Goal: Navigation & Orientation: Find specific page/section

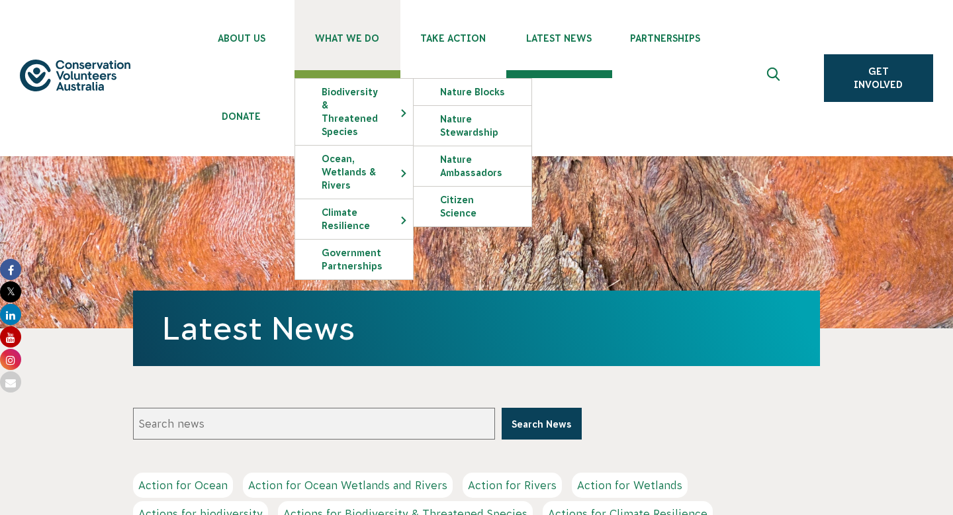
click at [351, 51] on link "What We Do" at bounding box center [347, 35] width 106 height 70
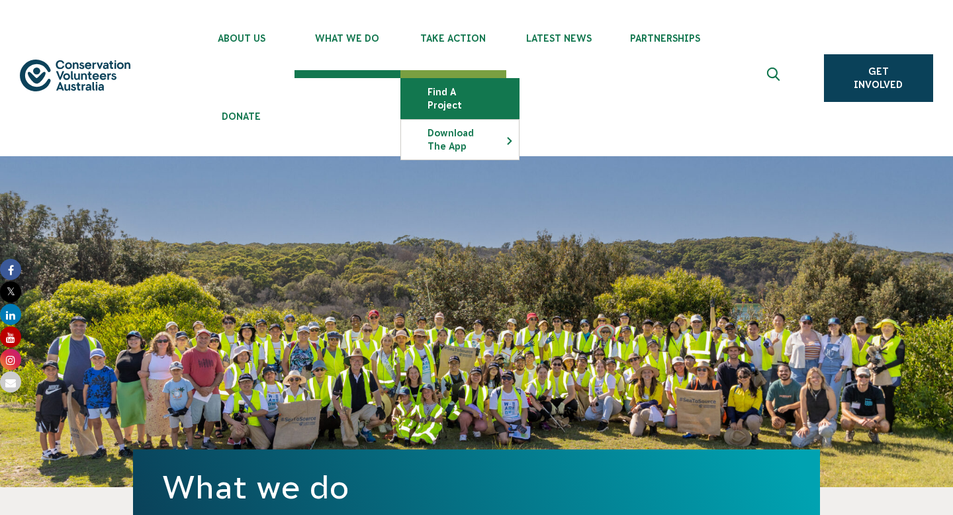
click at [436, 95] on link "Find a project" at bounding box center [460, 99] width 118 height 40
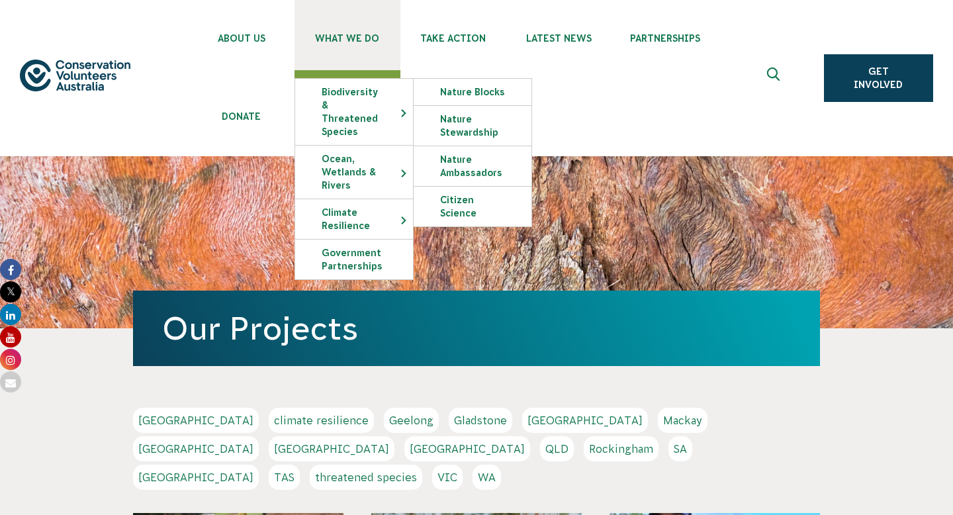
click at [341, 60] on link "What We Do" at bounding box center [347, 35] width 106 height 70
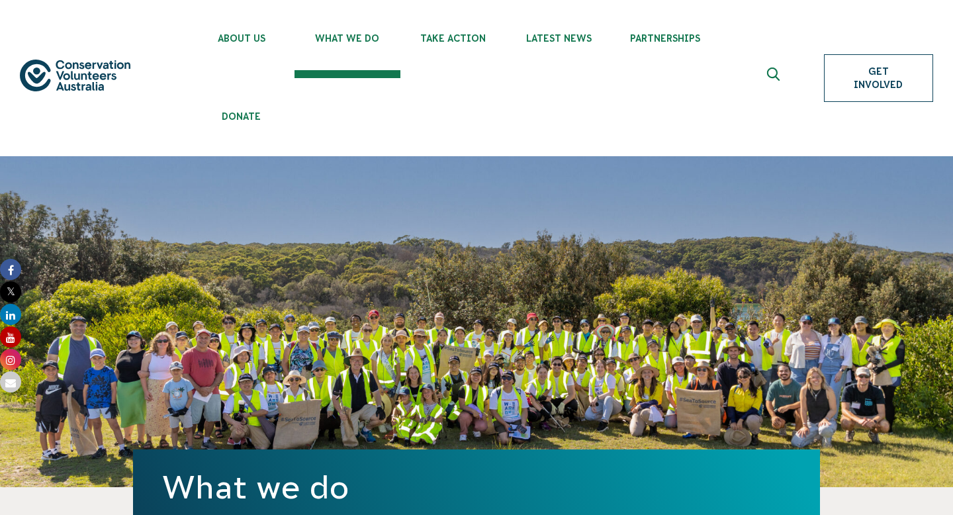
click at [851, 68] on link "Get Involved" at bounding box center [878, 78] width 109 height 48
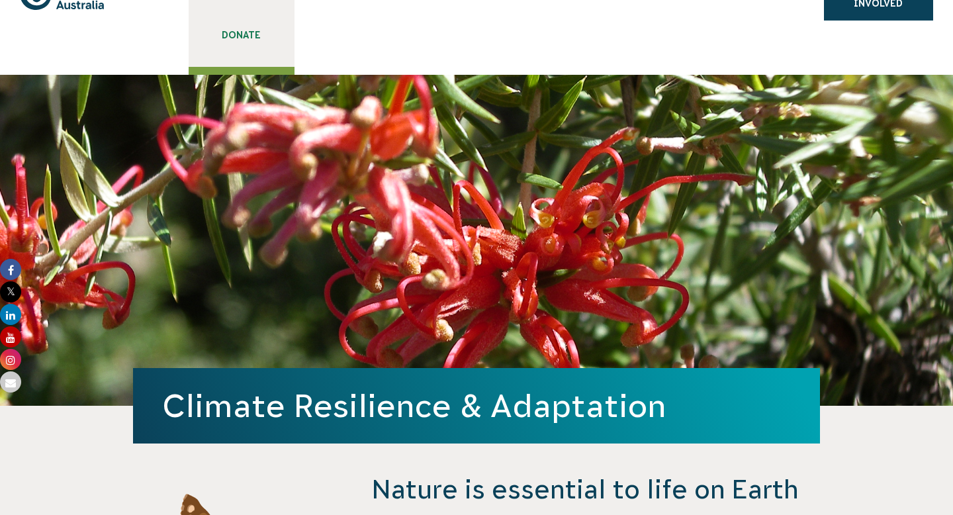
scroll to position [95, 0]
